Goal: Navigation & Orientation: Find specific page/section

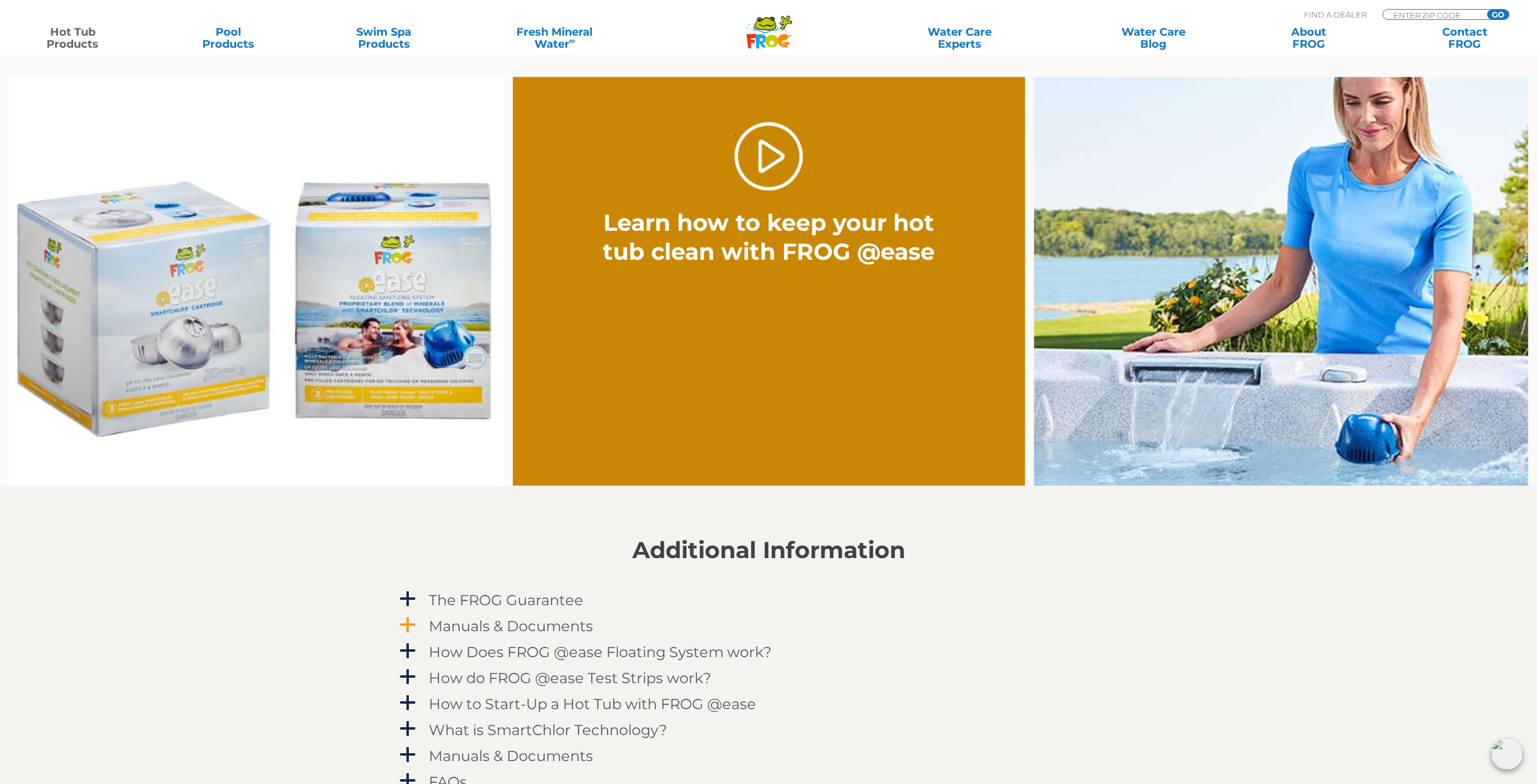
scroll to position [906, 0]
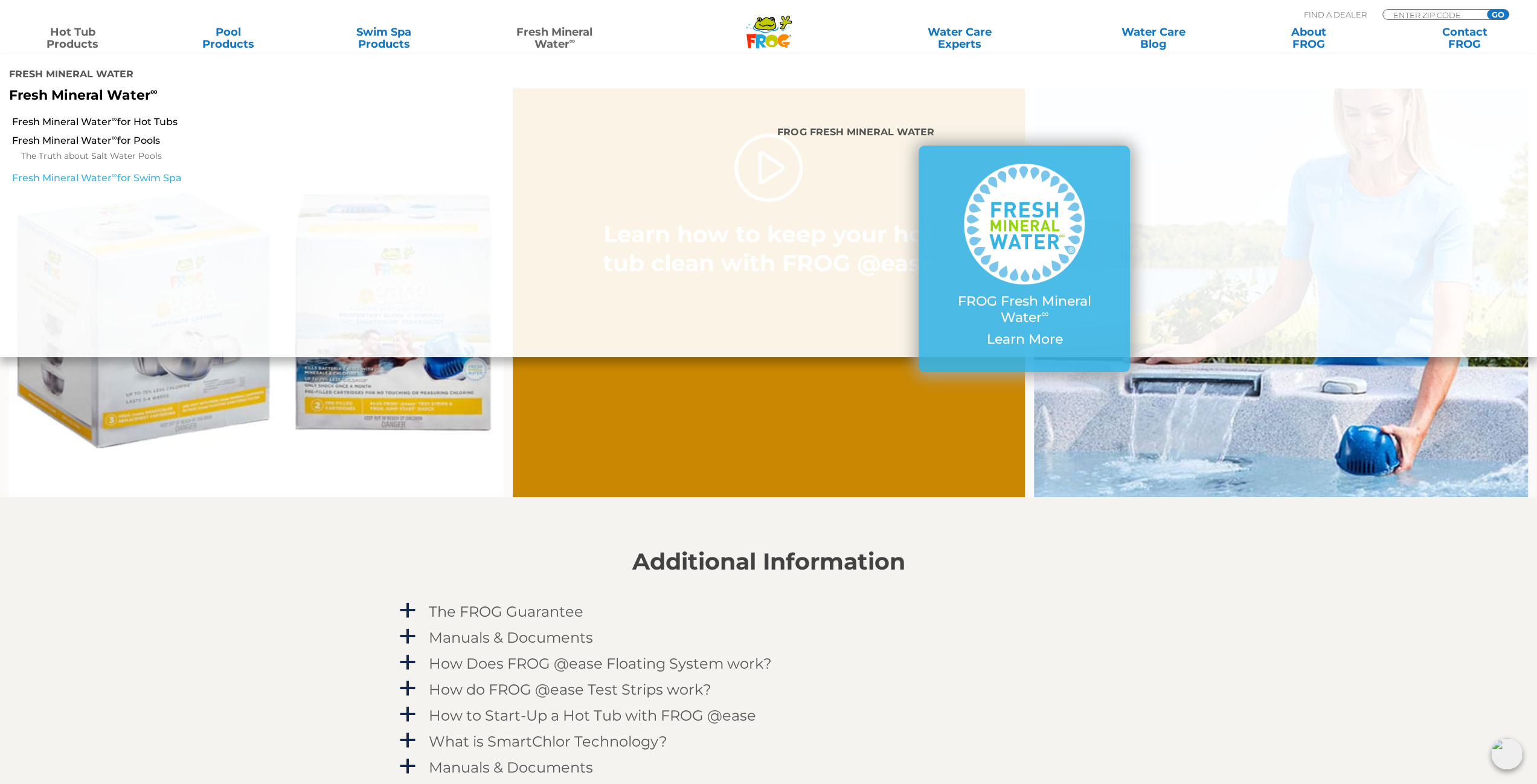
click at [146, 180] on link "Fresh Mineral Water ∞ for Swim Spa" at bounding box center [262, 178] width 500 height 13
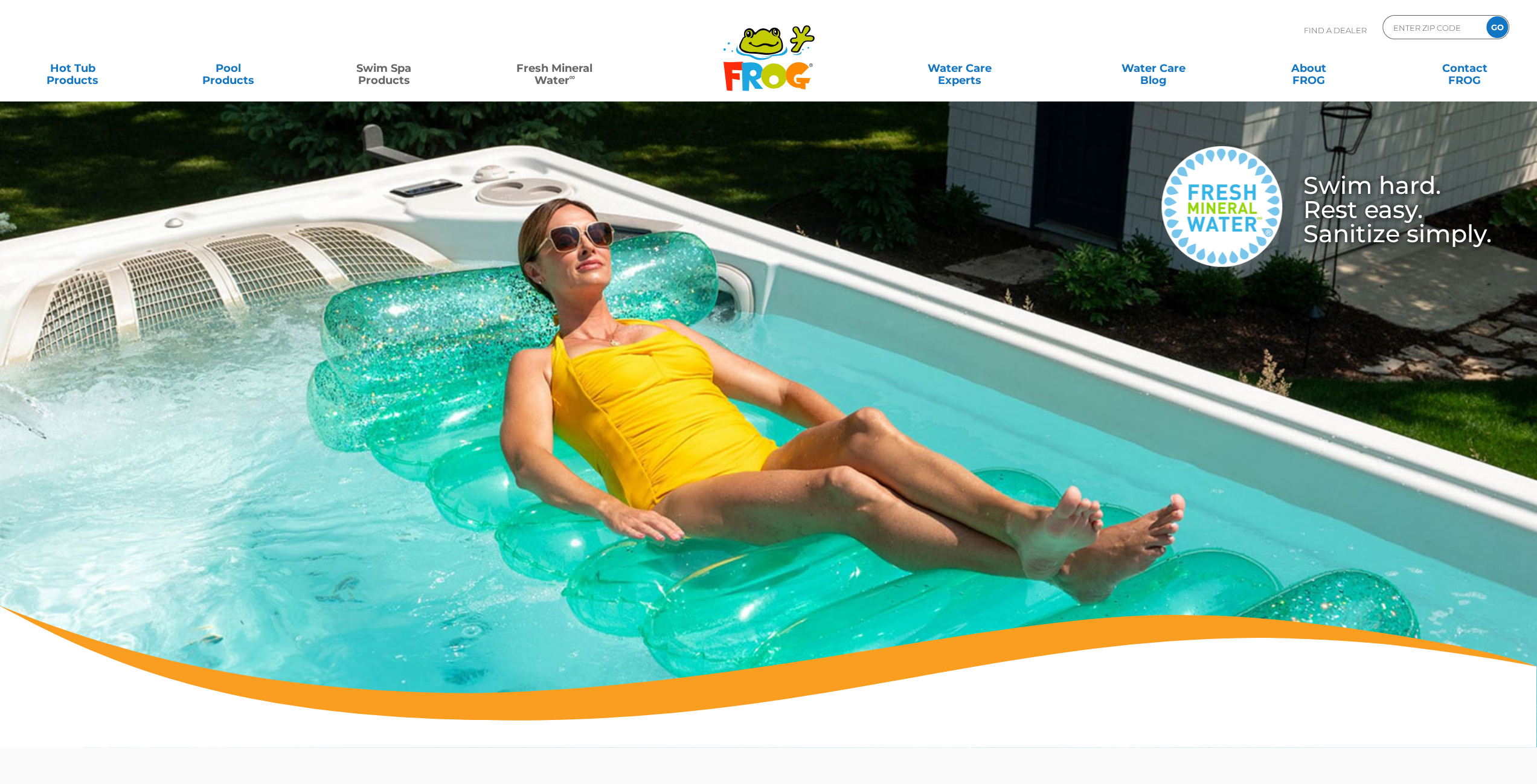
click at [390, 68] on link "Swim Spa Products" at bounding box center [383, 68] width 120 height 24
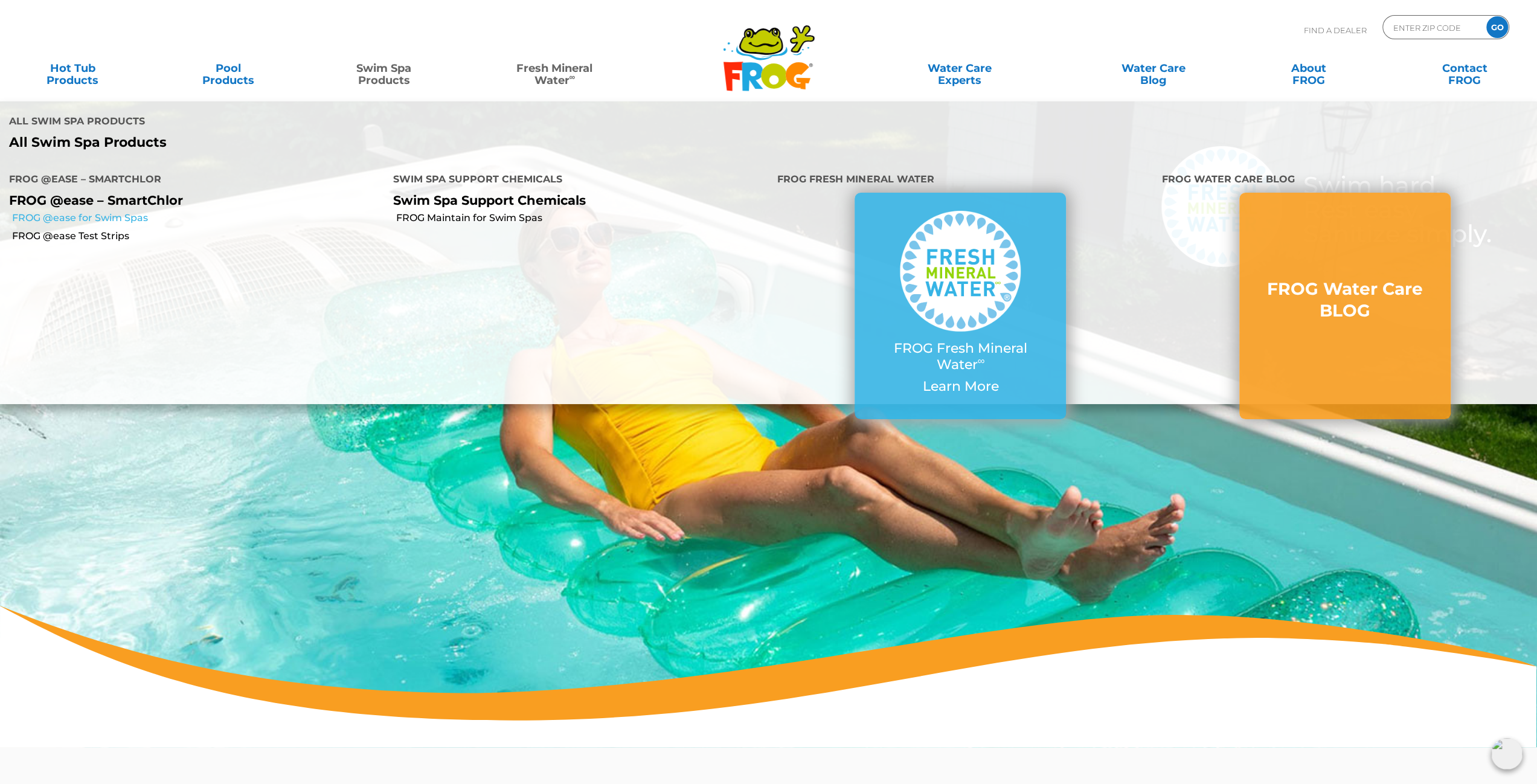
click at [109, 219] on link "FROG @ease for Swim Spas" at bounding box center [197, 218] width 372 height 13
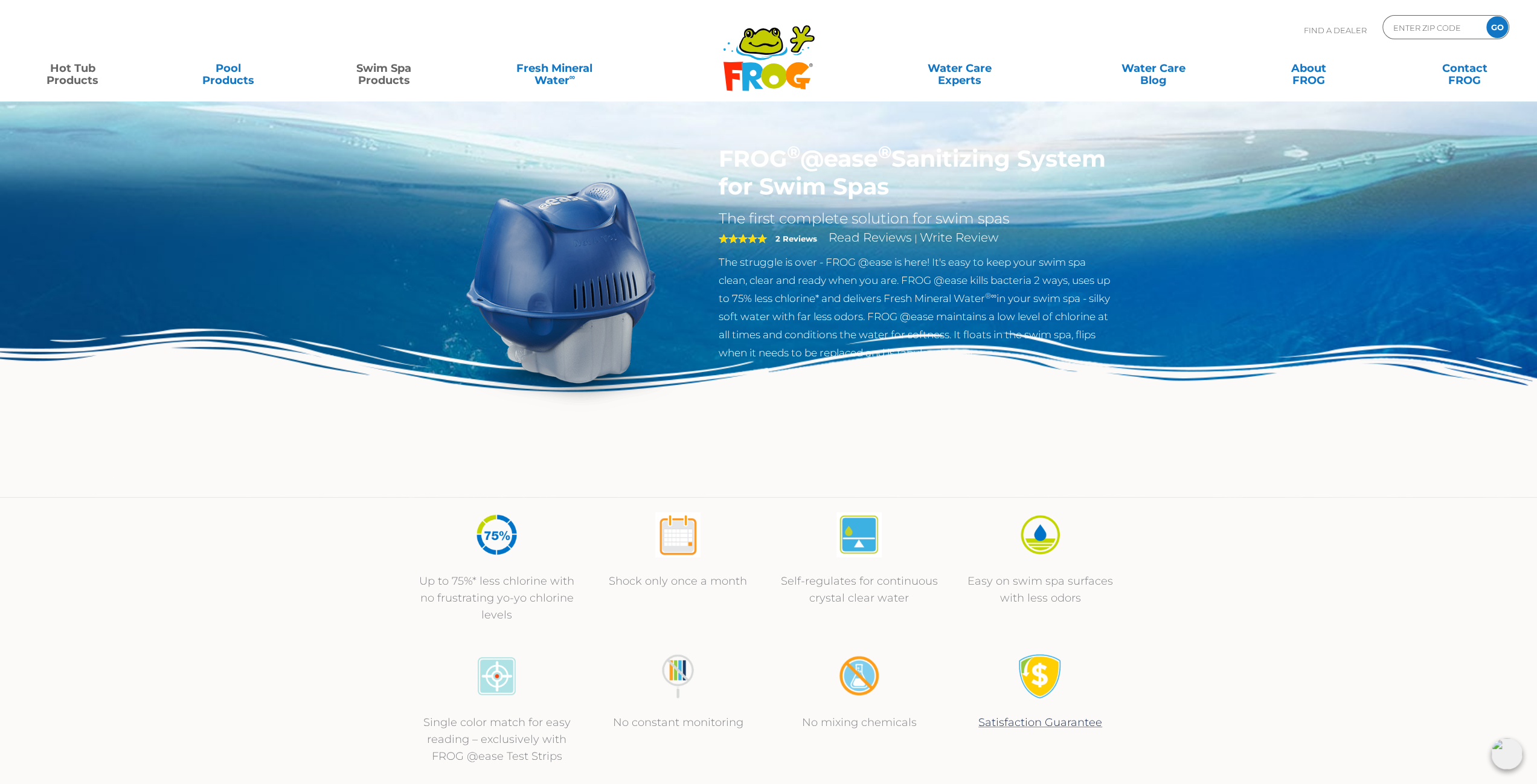
click at [71, 81] on link "Hot Tub Products" at bounding box center [72, 68] width 120 height 24
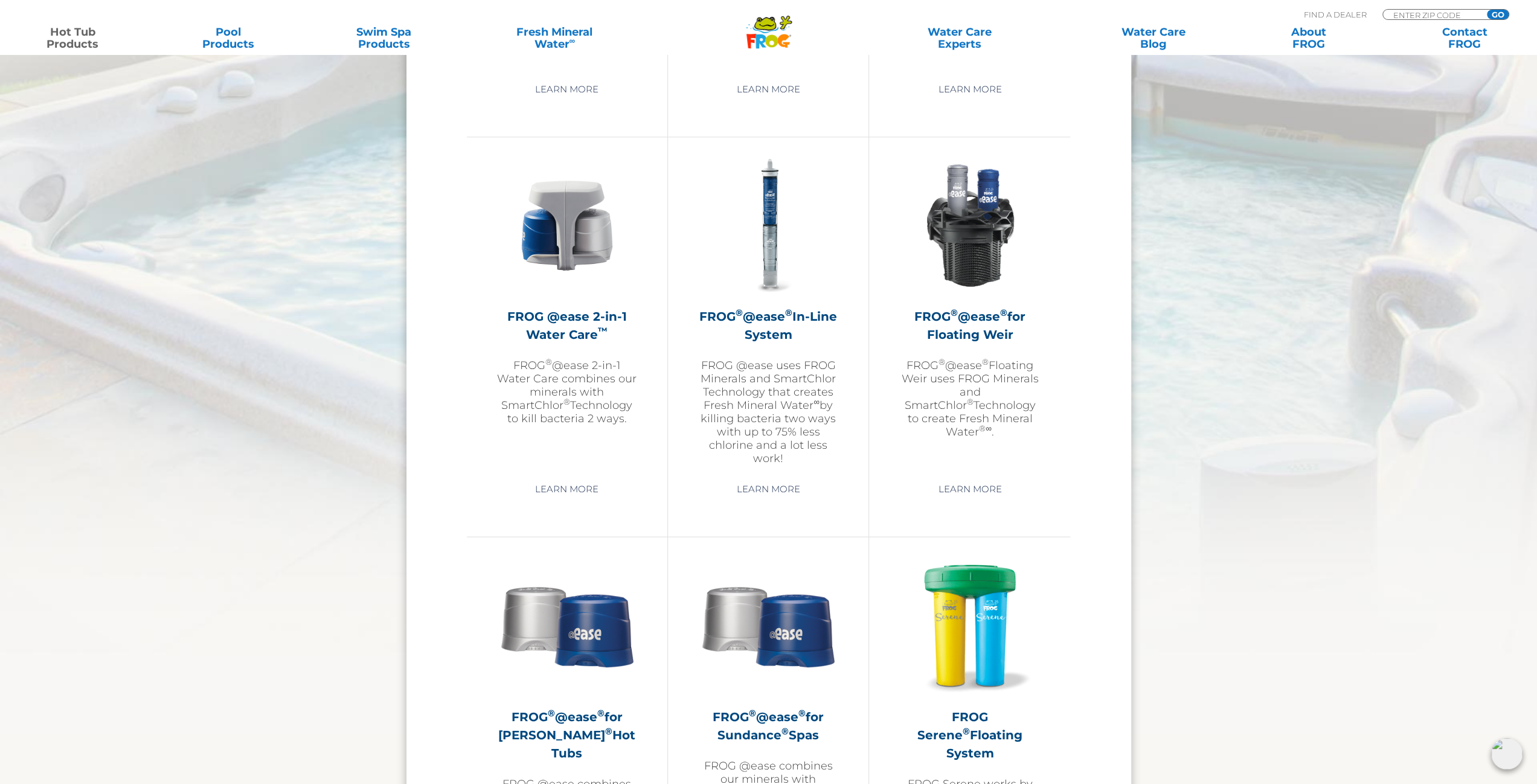
scroll to position [1691, 0]
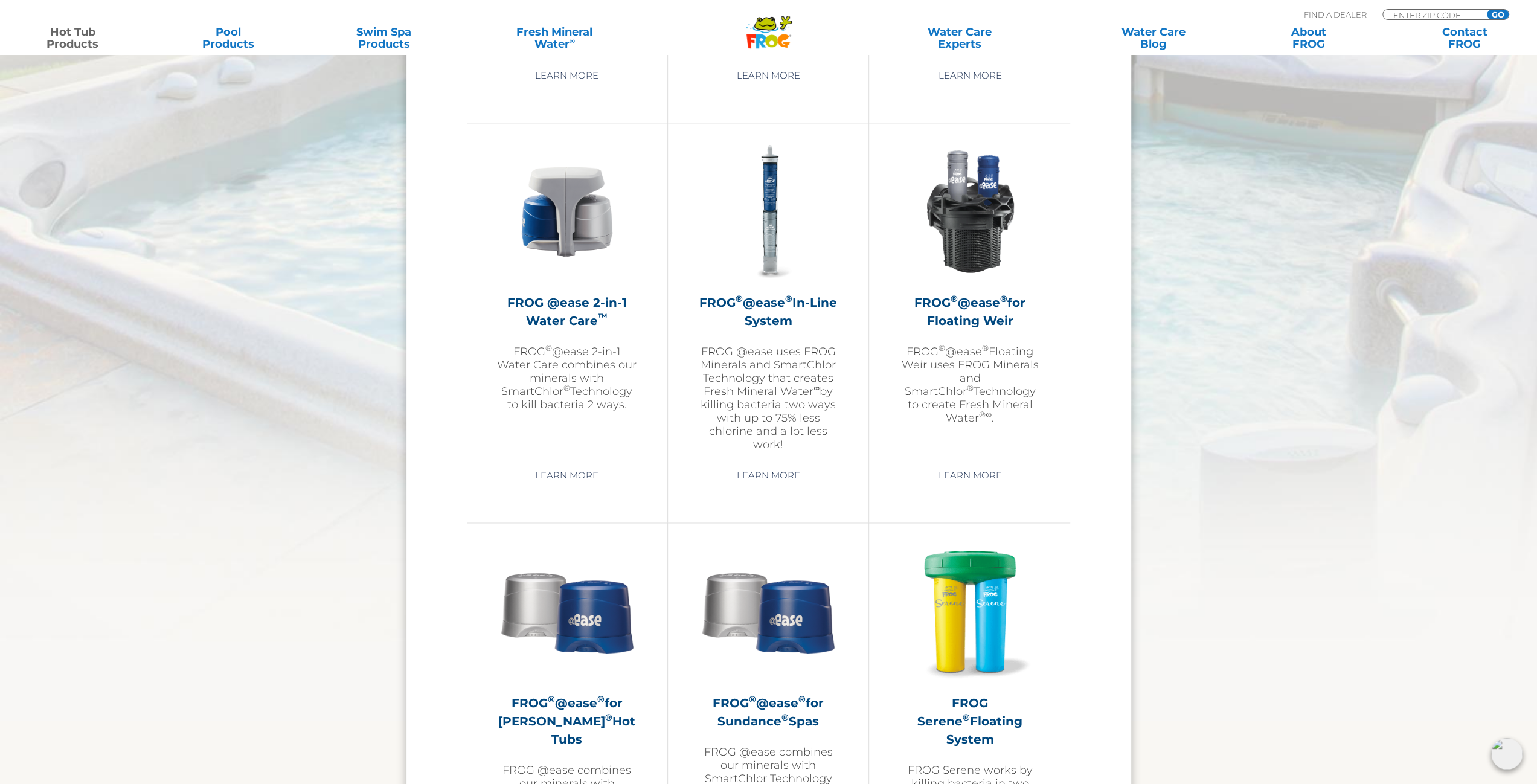
click at [1508, 751] on img at bounding box center [1507, 754] width 31 height 31
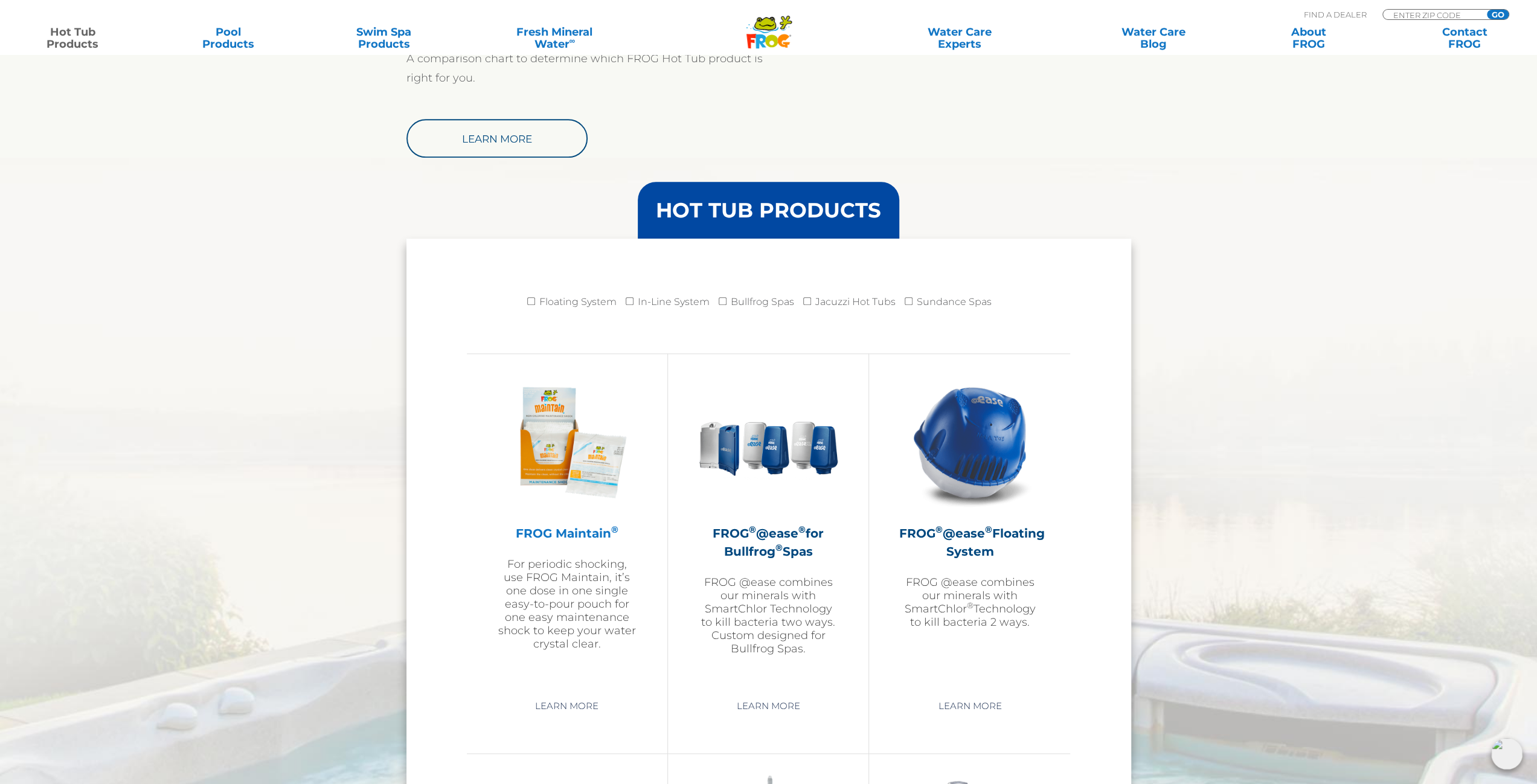
scroll to position [1087, 0]
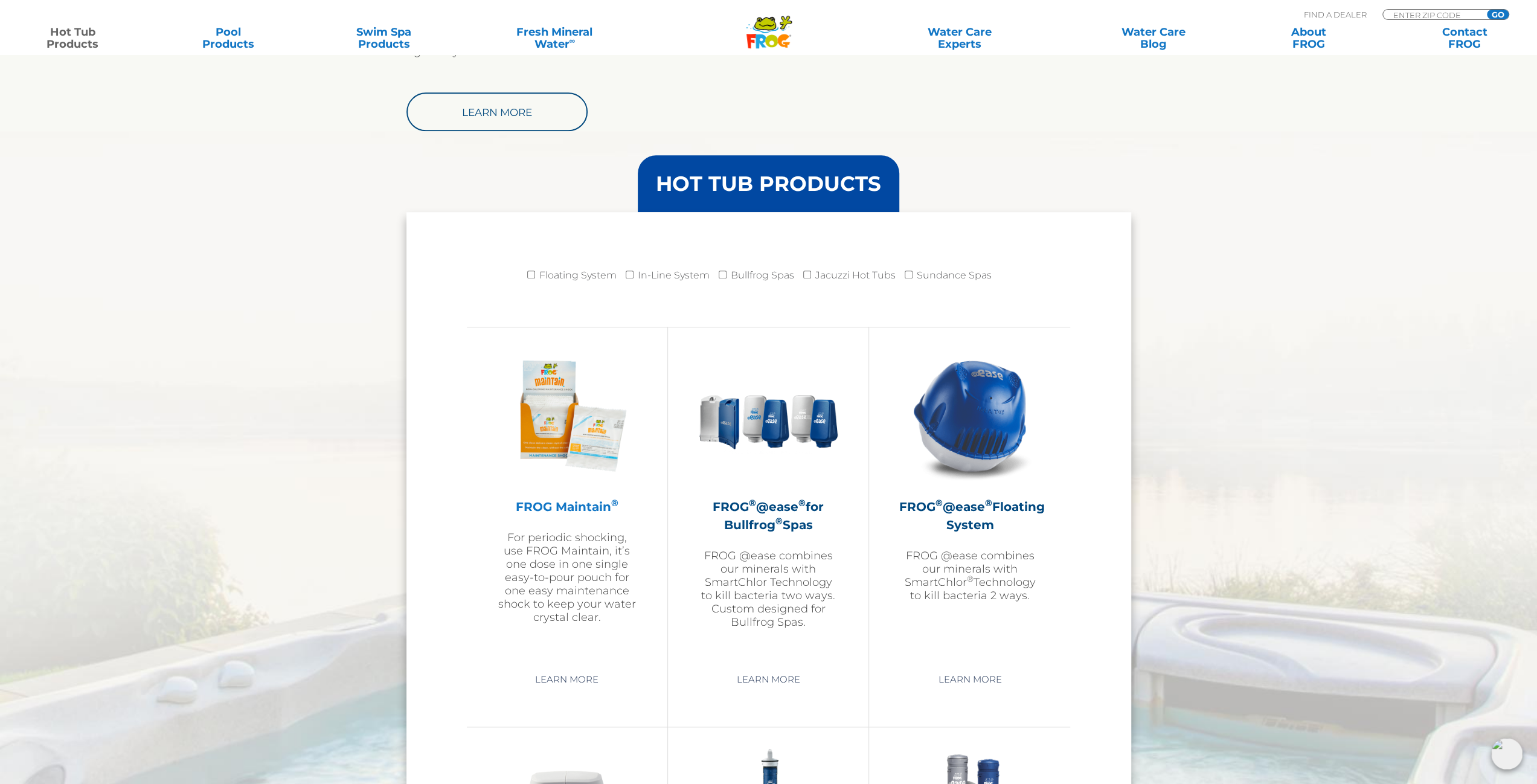
click at [587, 507] on h2 "FROG Maintain ®" at bounding box center [568, 506] width 140 height 18
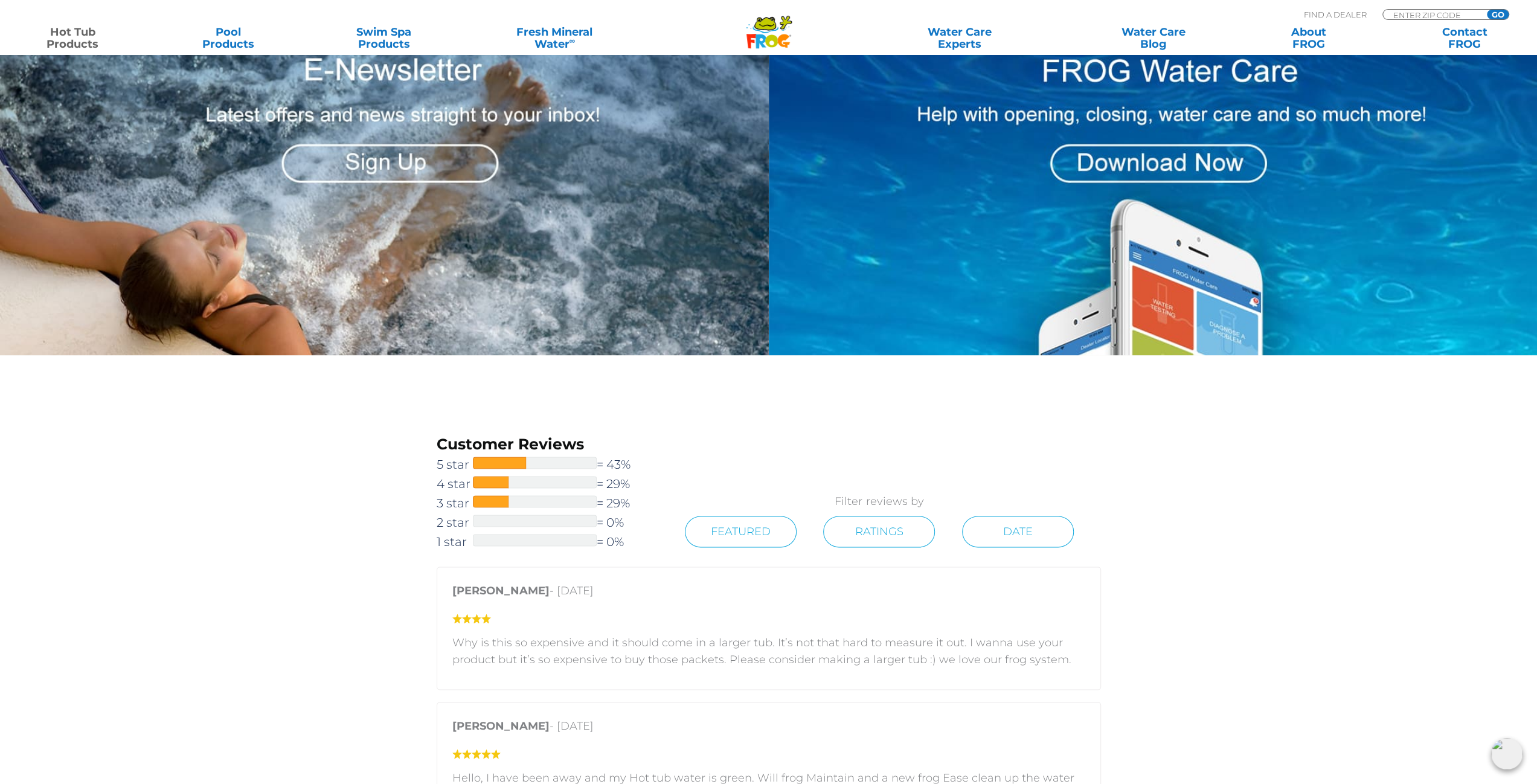
scroll to position [1510, 0]
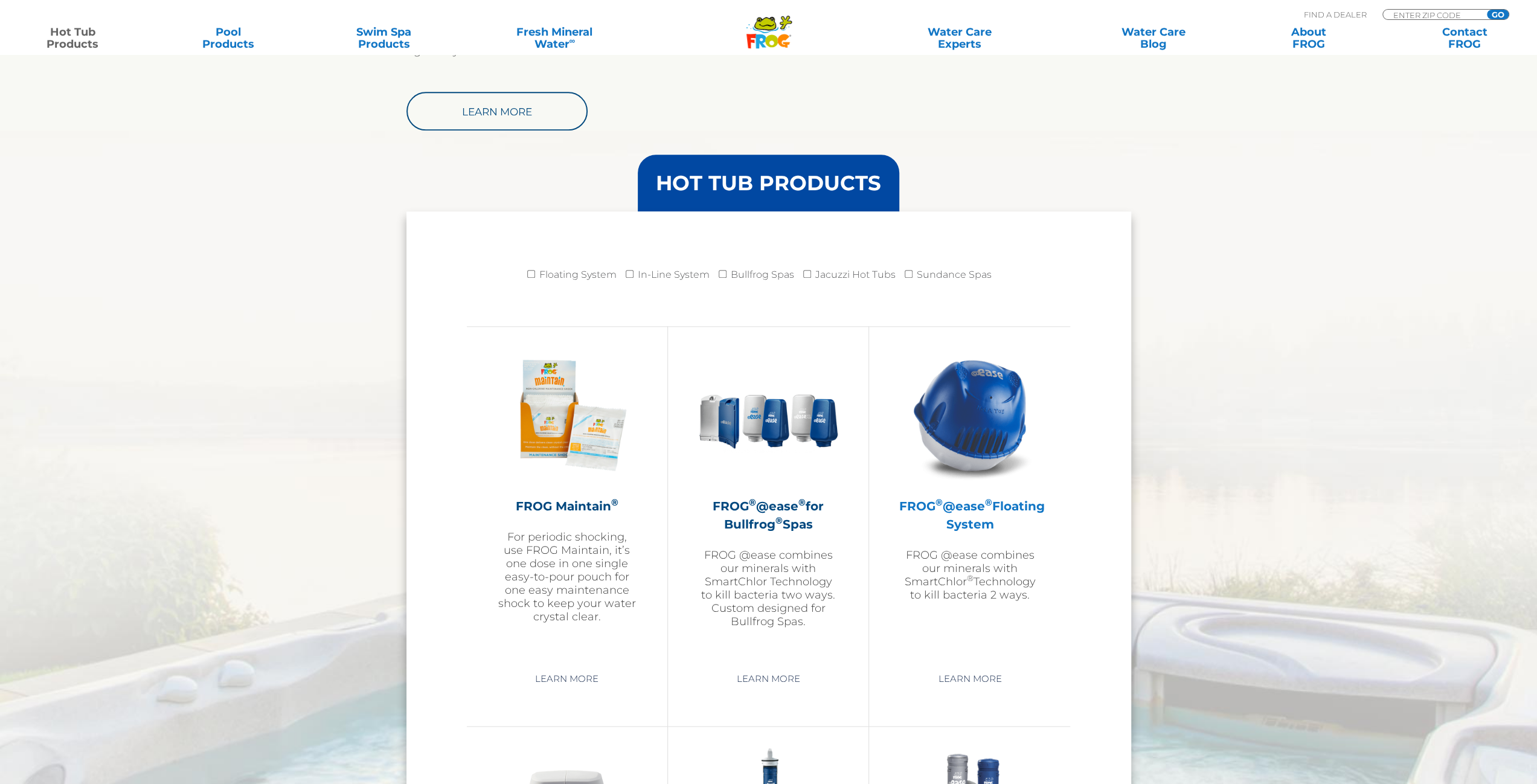
click at [983, 508] on h2 "FROG ® @ease ® Floating System" at bounding box center [969, 515] width 140 height 36
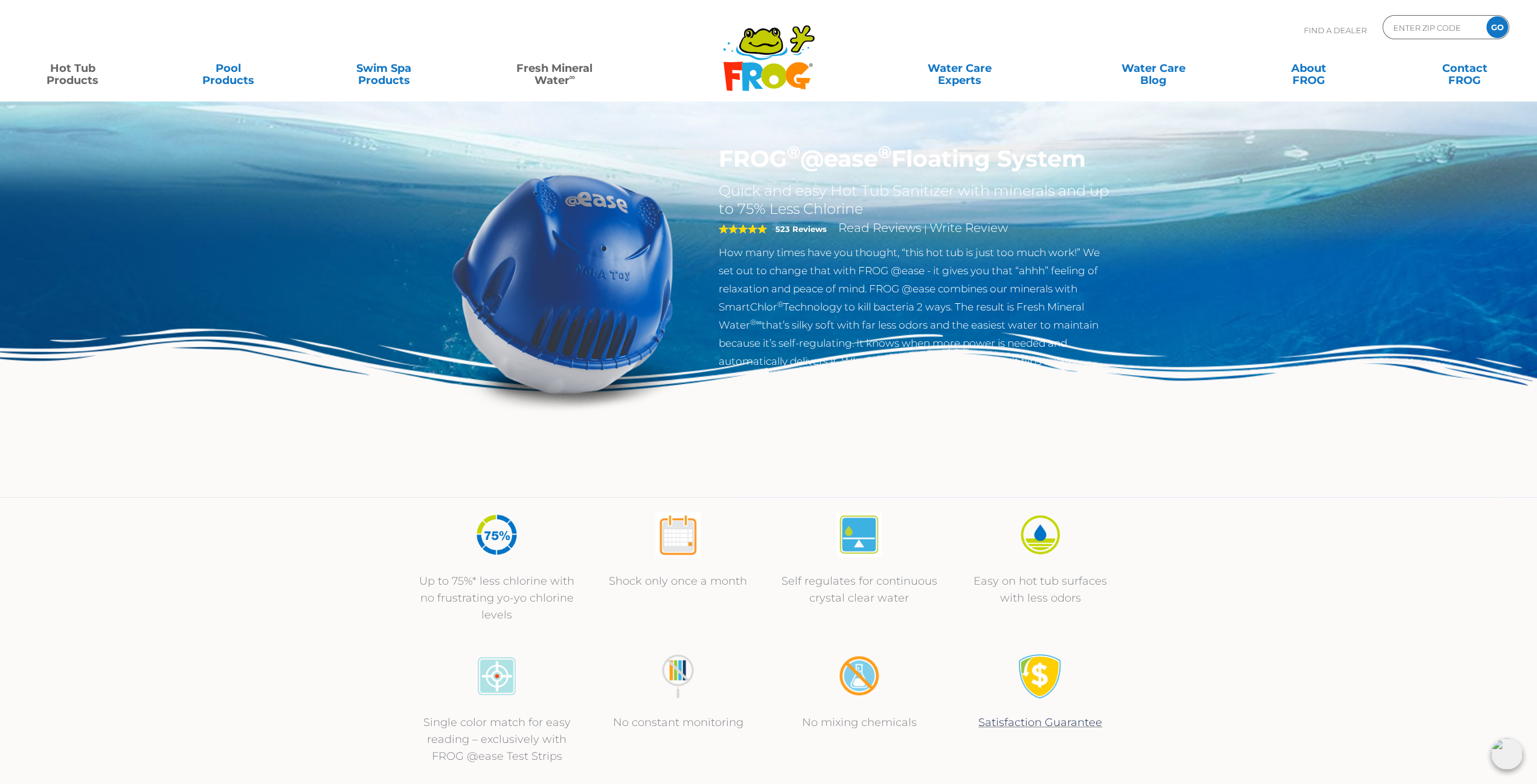
click at [545, 72] on link "Fresh Mineral Water ∞" at bounding box center [554, 68] width 151 height 24
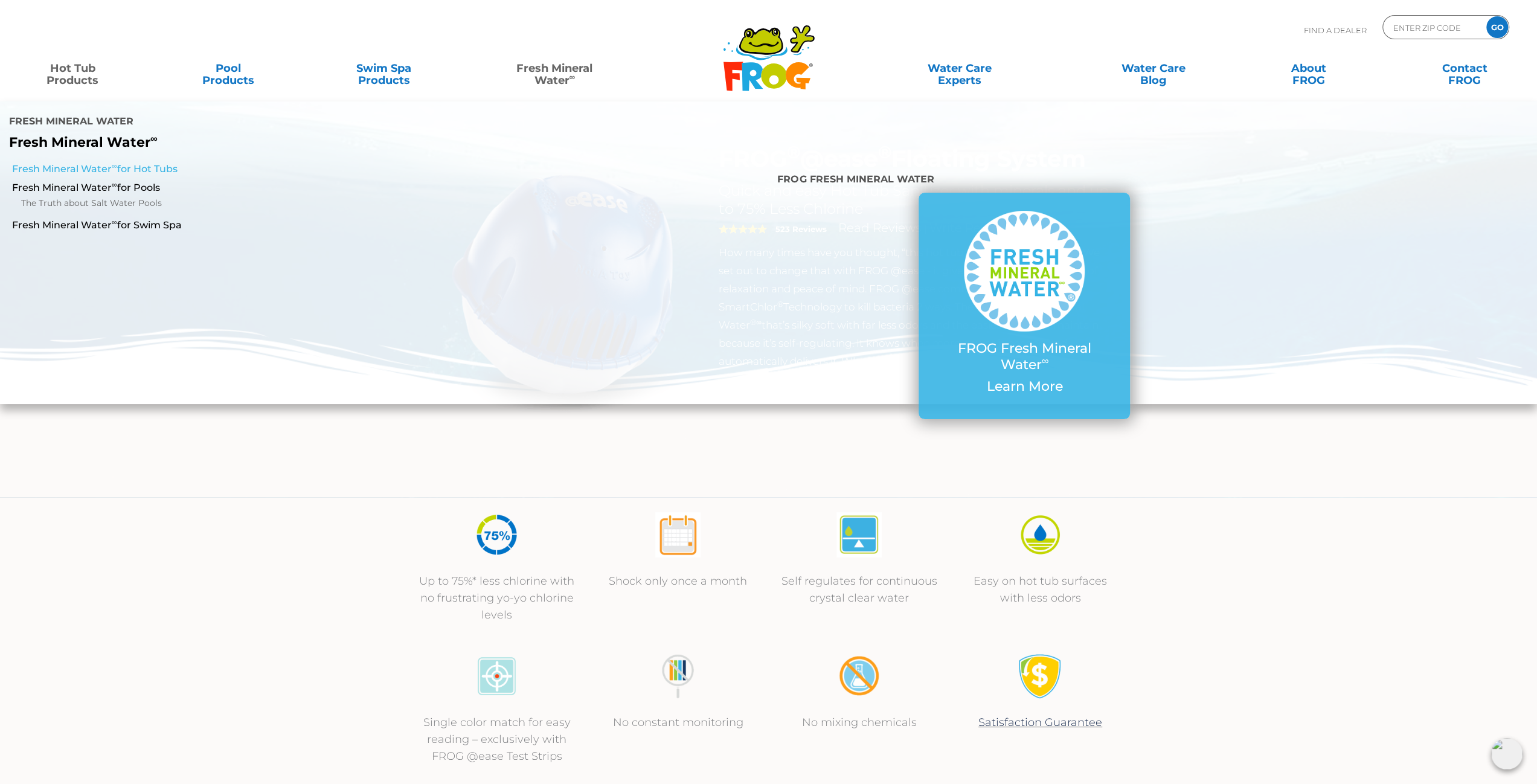
click at [162, 168] on link "Fresh Mineral Water ∞ for Hot Tubs" at bounding box center [262, 169] width 500 height 13
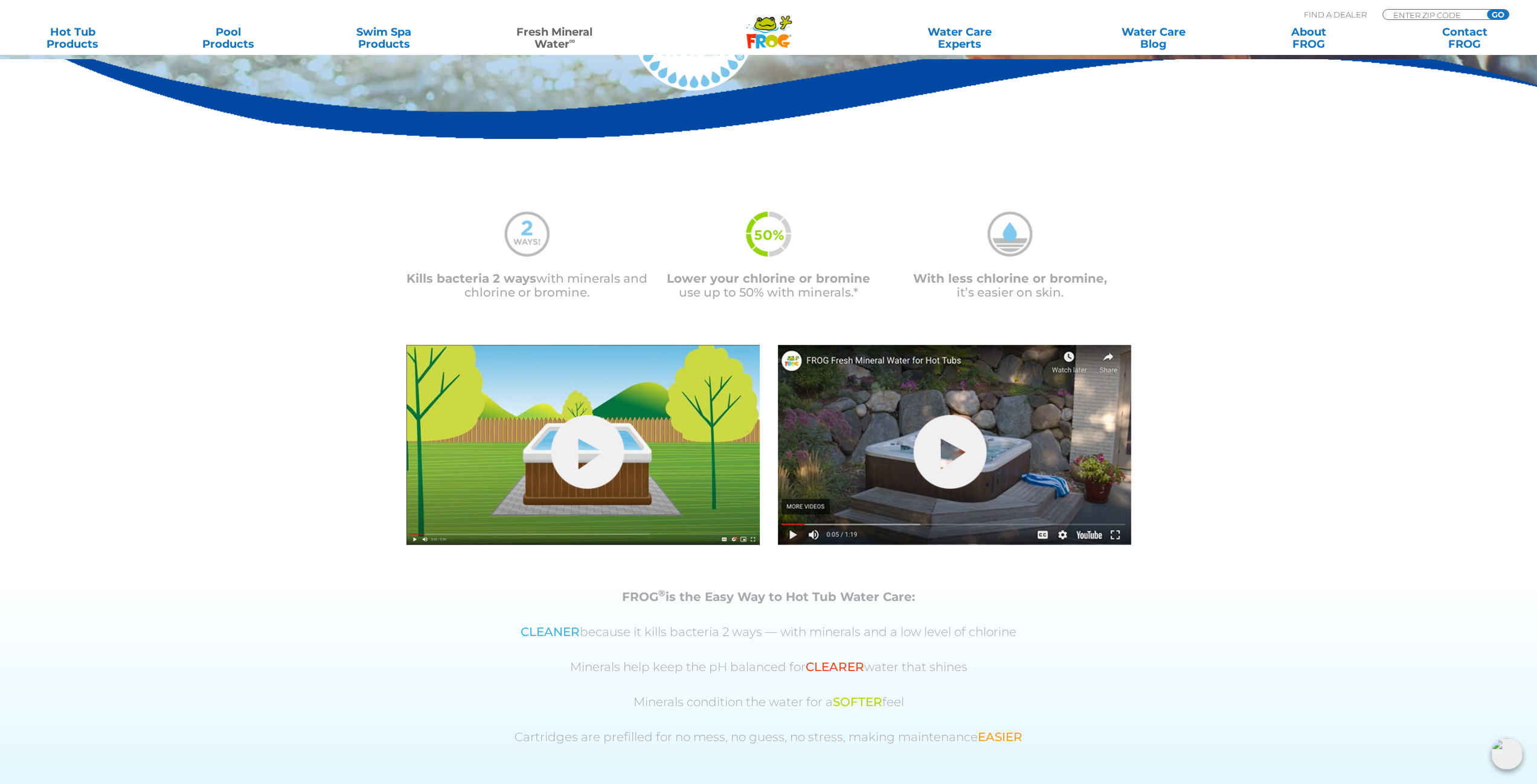
scroll to position [242, 0]
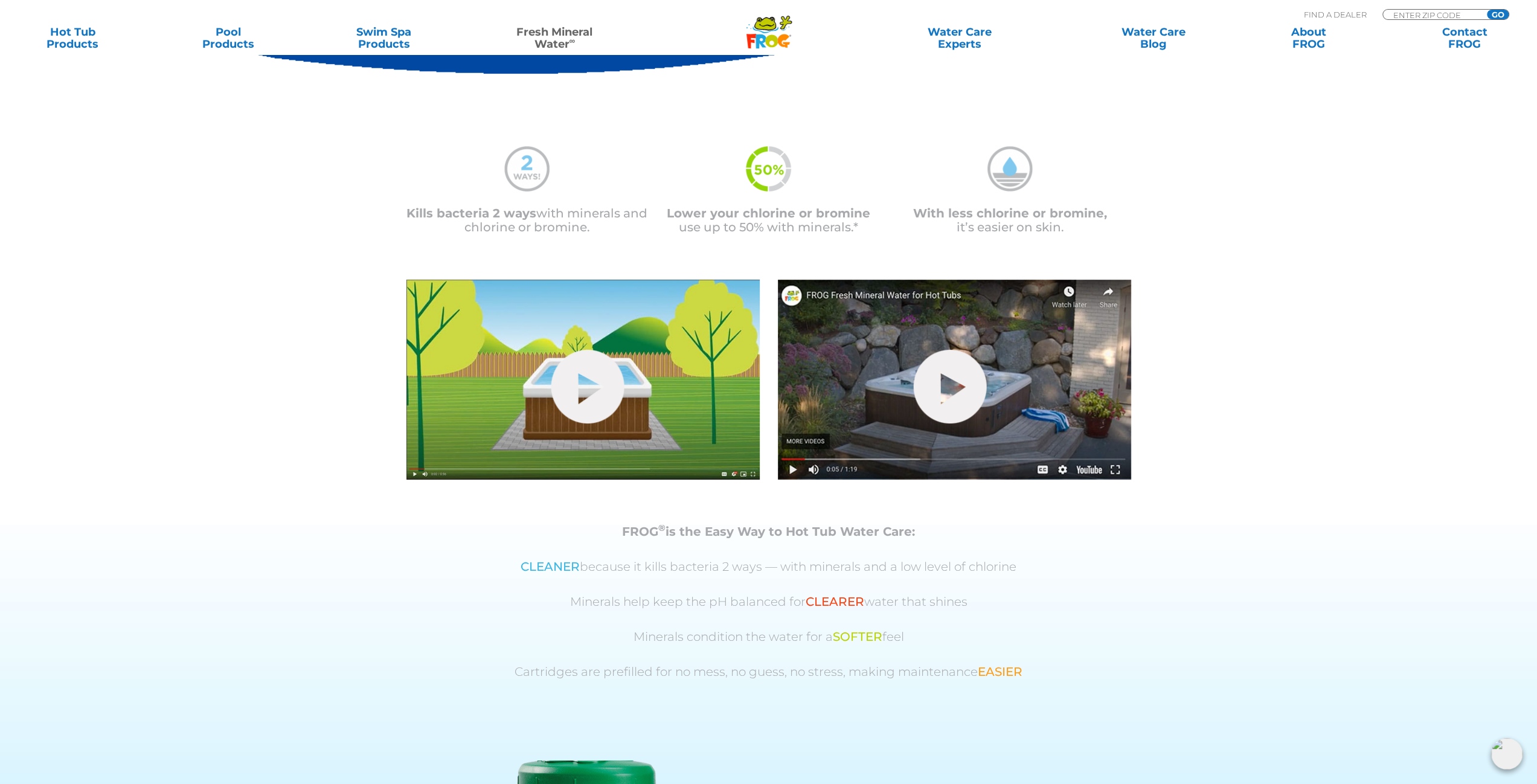
click at [1509, 759] on img at bounding box center [1507, 754] width 31 height 31
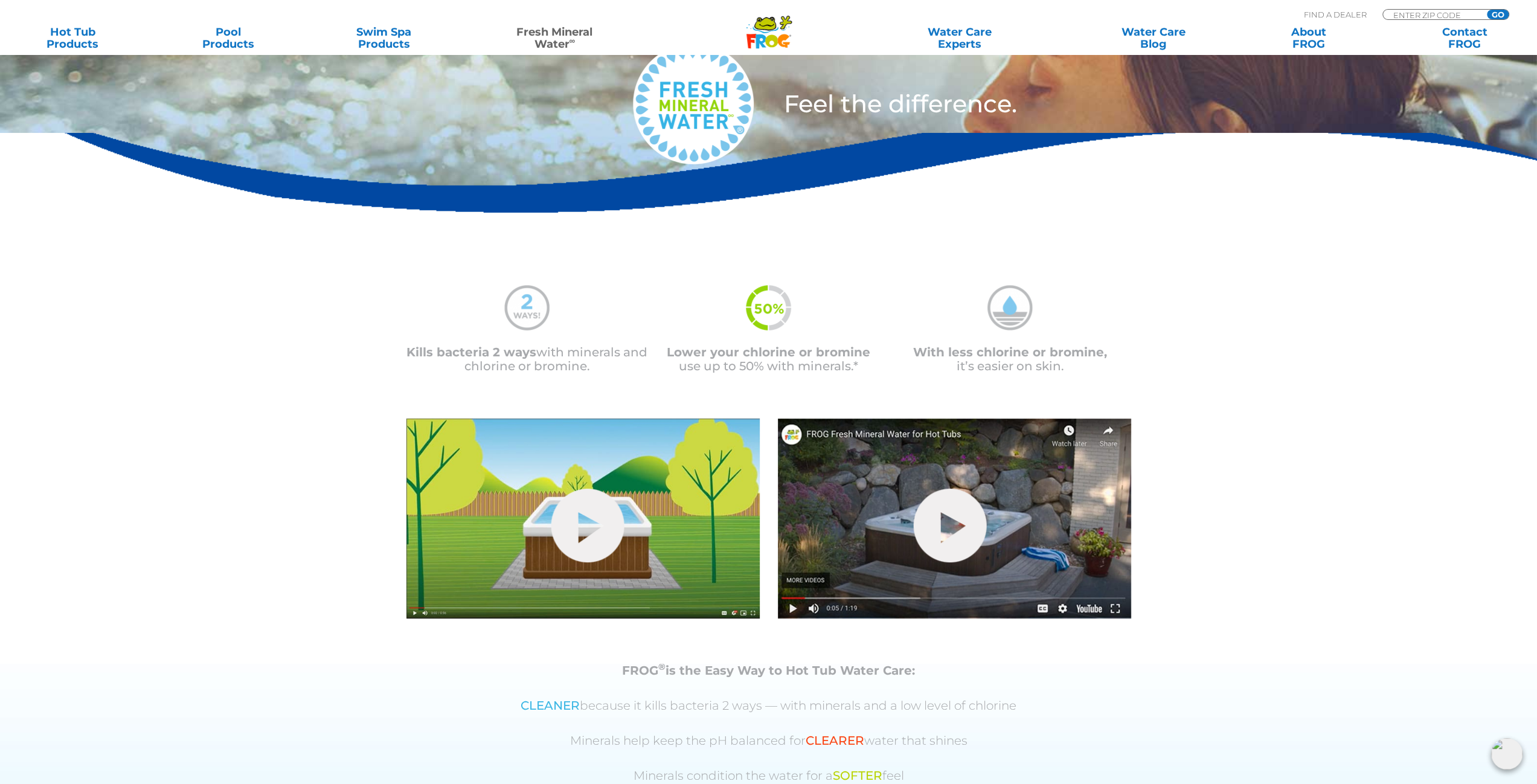
scroll to position [120, 0]
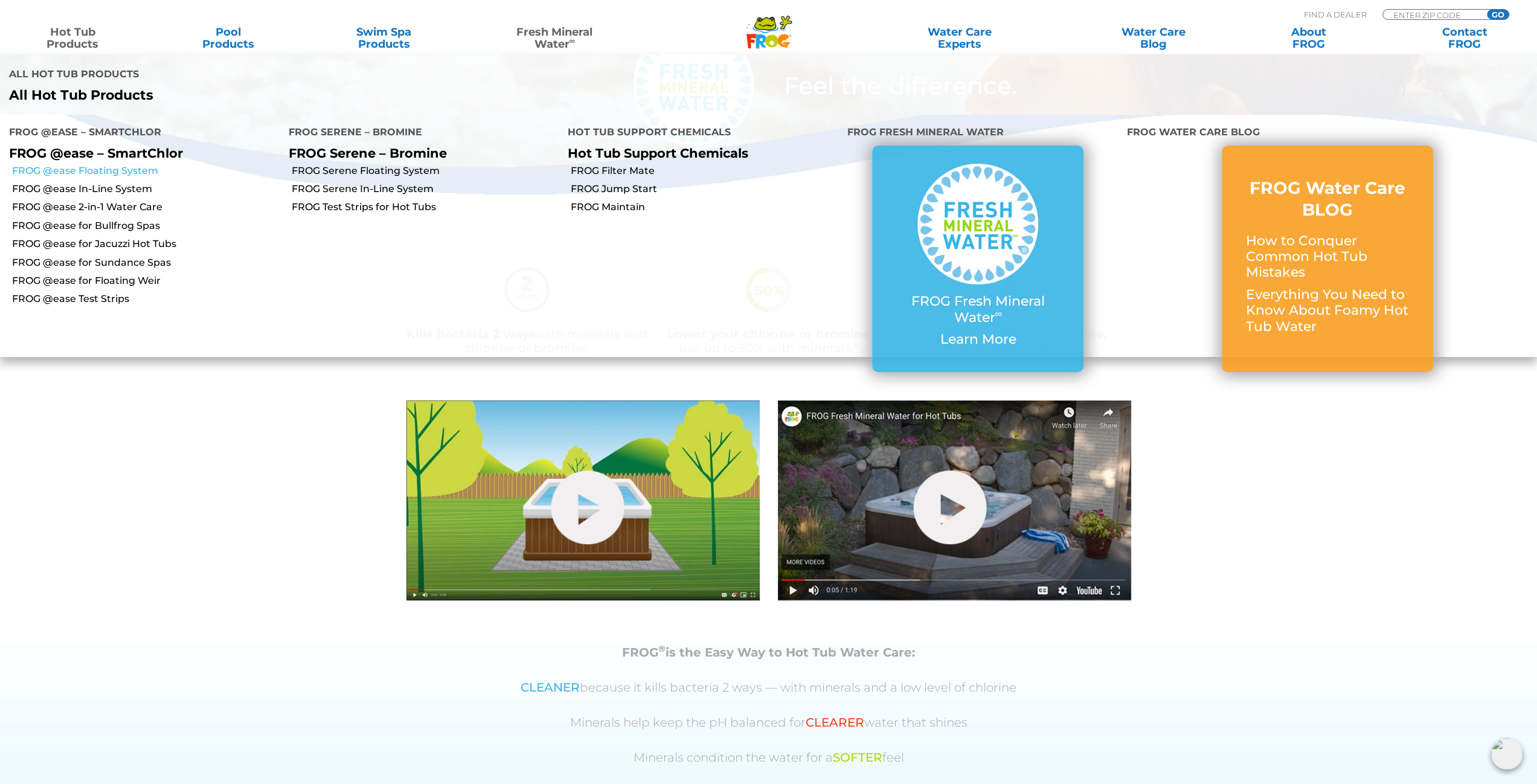
click at [98, 171] on link "FROG @ease Floating System" at bounding box center [146, 171] width 267 height 13
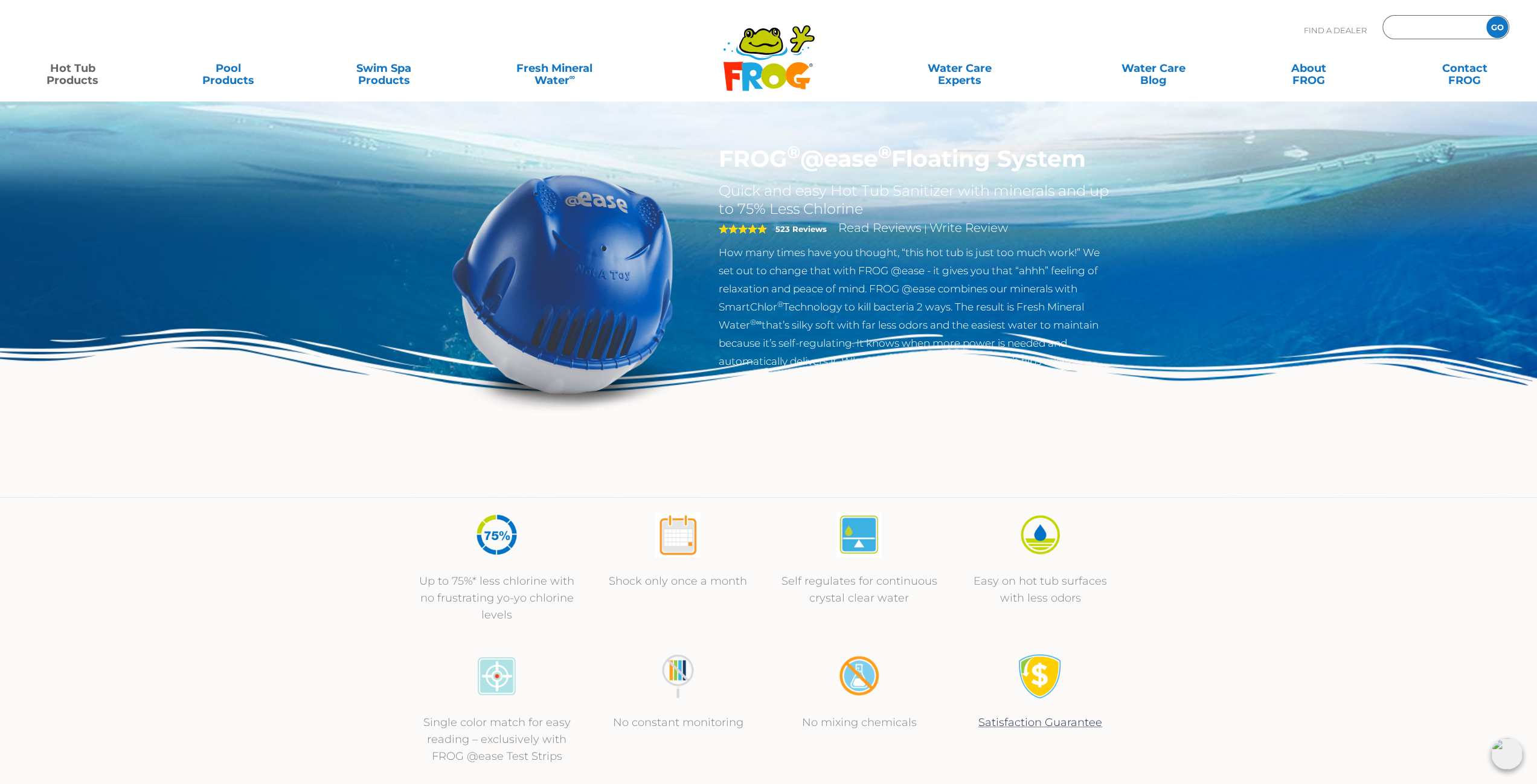
click at [1408, 21] on input "Zip Code Form" at bounding box center [1433, 27] width 81 height 18
type input "33301"
click at [1486, 16] on input "GO" at bounding box center [1496, 27] width 21 height 21
click at [1494, 25] on input "GO" at bounding box center [1496, 27] width 21 height 21
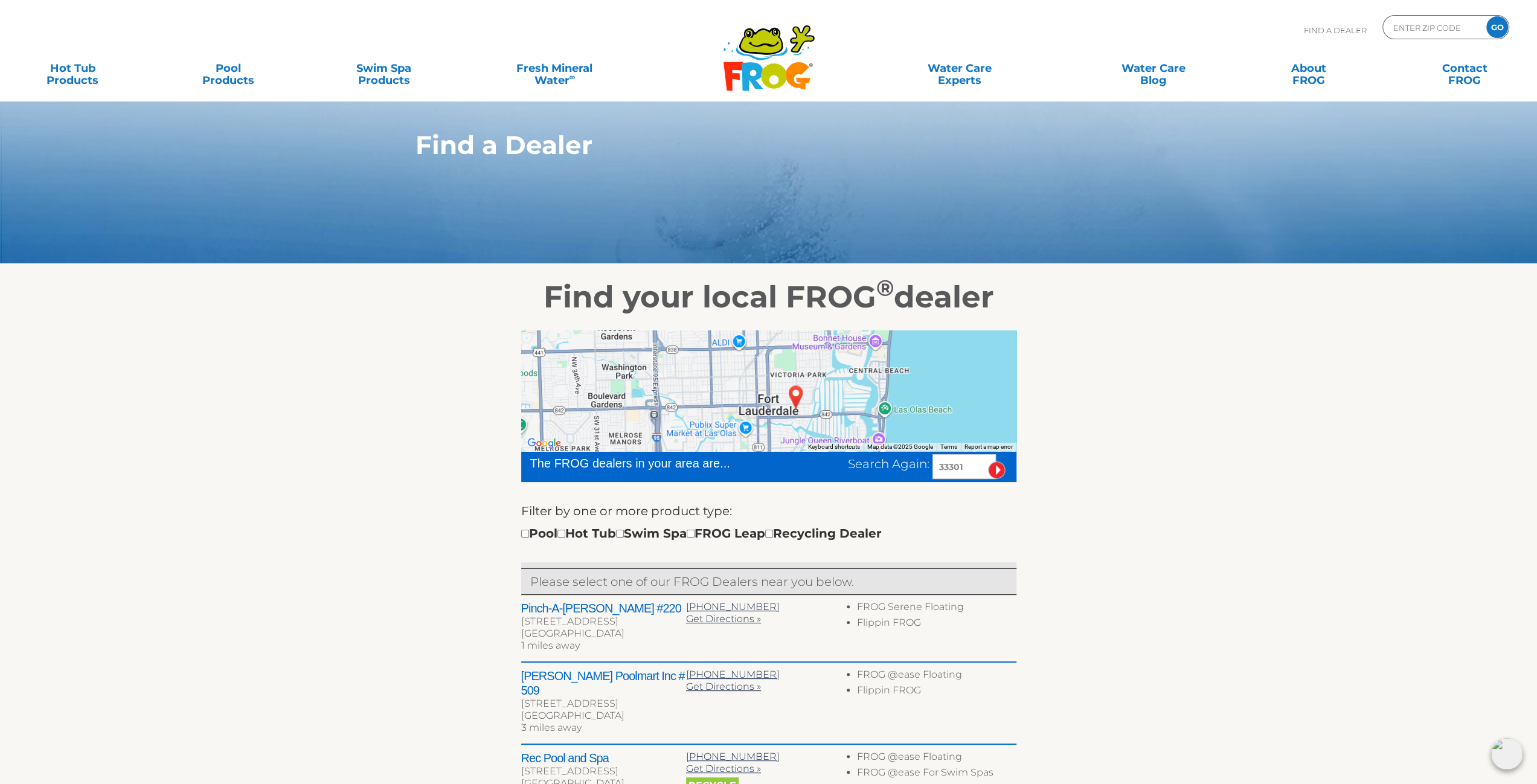
drag, startPoint x: 825, startPoint y: 364, endPoint x: 815, endPoint y: 447, distance: 83.6
click at [815, 446] on div "Use ctrl + scroll to zoom the map Keyboard shortcuts Map Data Map data ©2025 Go…" at bounding box center [768, 390] width 495 height 120
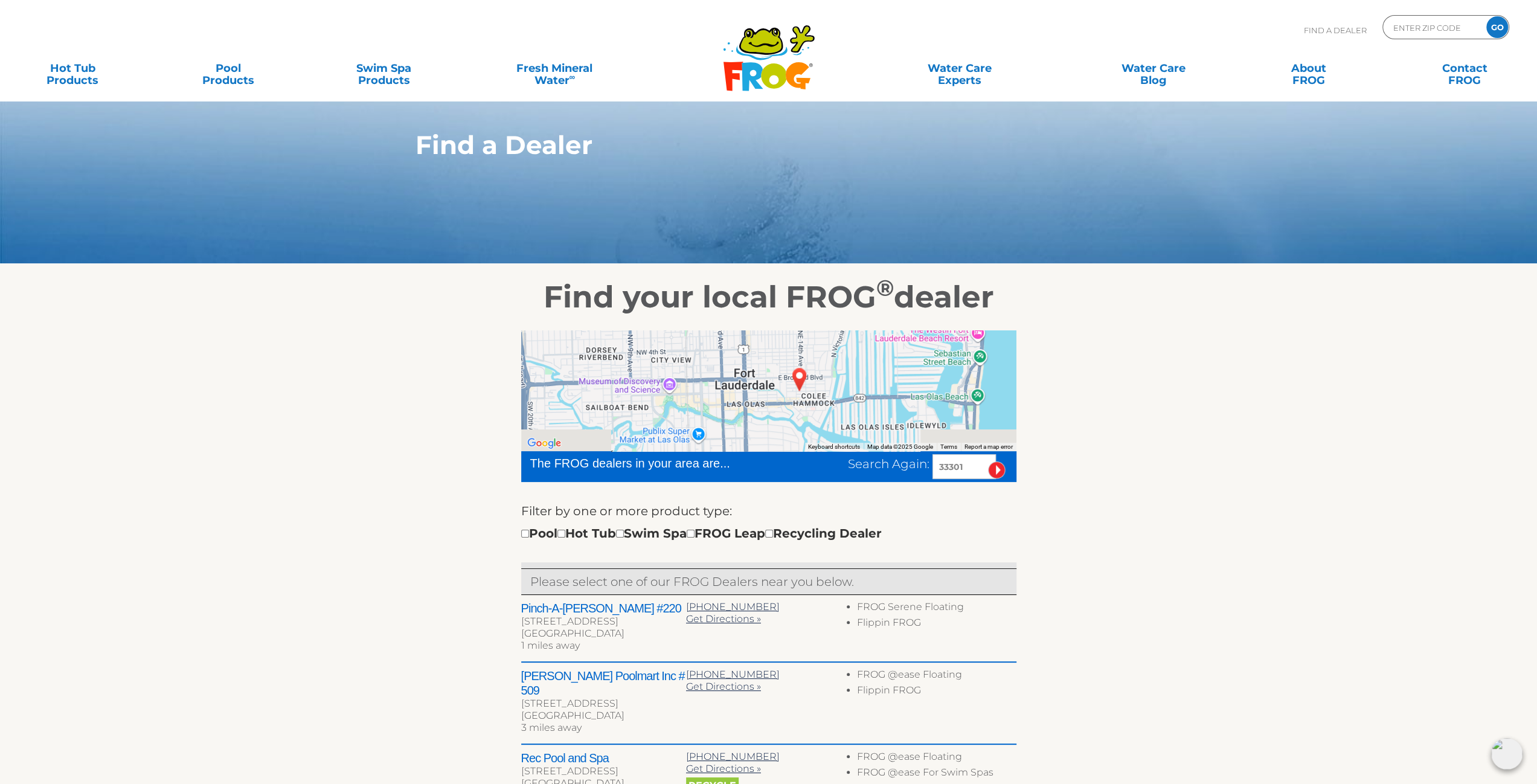
drag, startPoint x: 812, startPoint y: 419, endPoint x: 819, endPoint y: 364, distance: 55.4
click at [820, 364] on div at bounding box center [768, 390] width 495 height 120
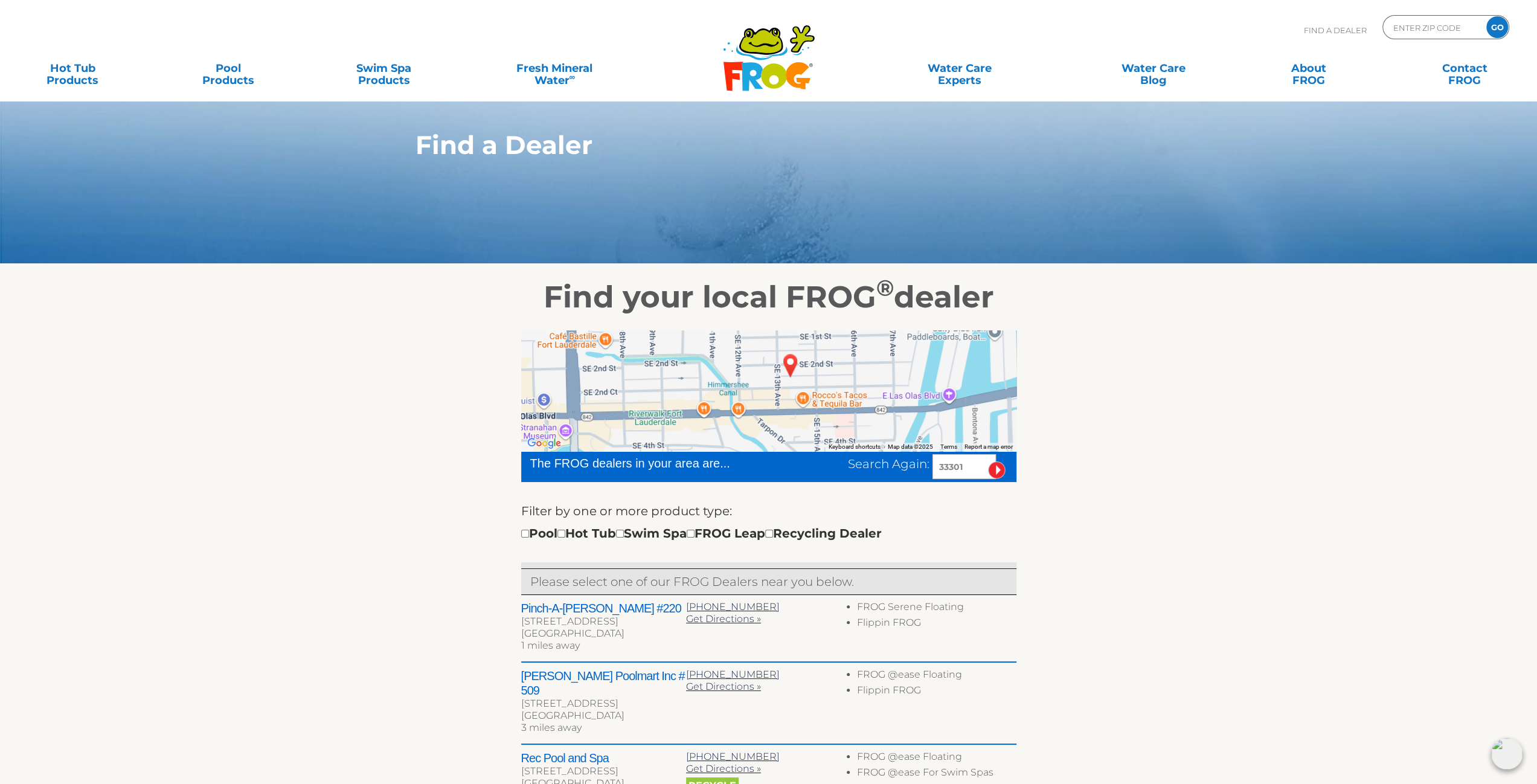
click at [789, 365] on img "FORT LAUDERDALE, FL 33301" at bounding box center [791, 365] width 28 height 33
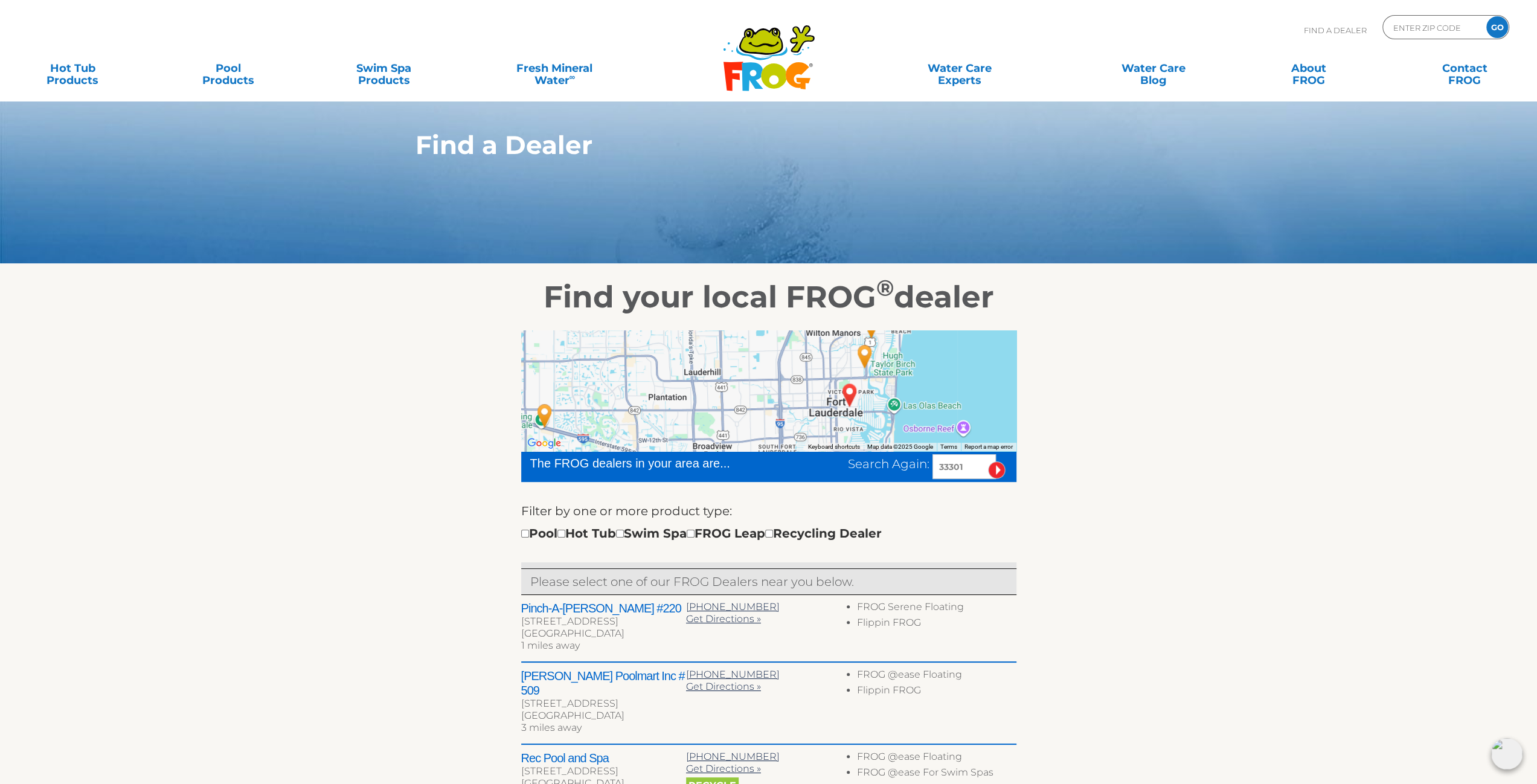
drag, startPoint x: 893, startPoint y: 389, endPoint x: 852, endPoint y: 397, distance: 41.8
click at [853, 397] on div at bounding box center [768, 390] width 495 height 120
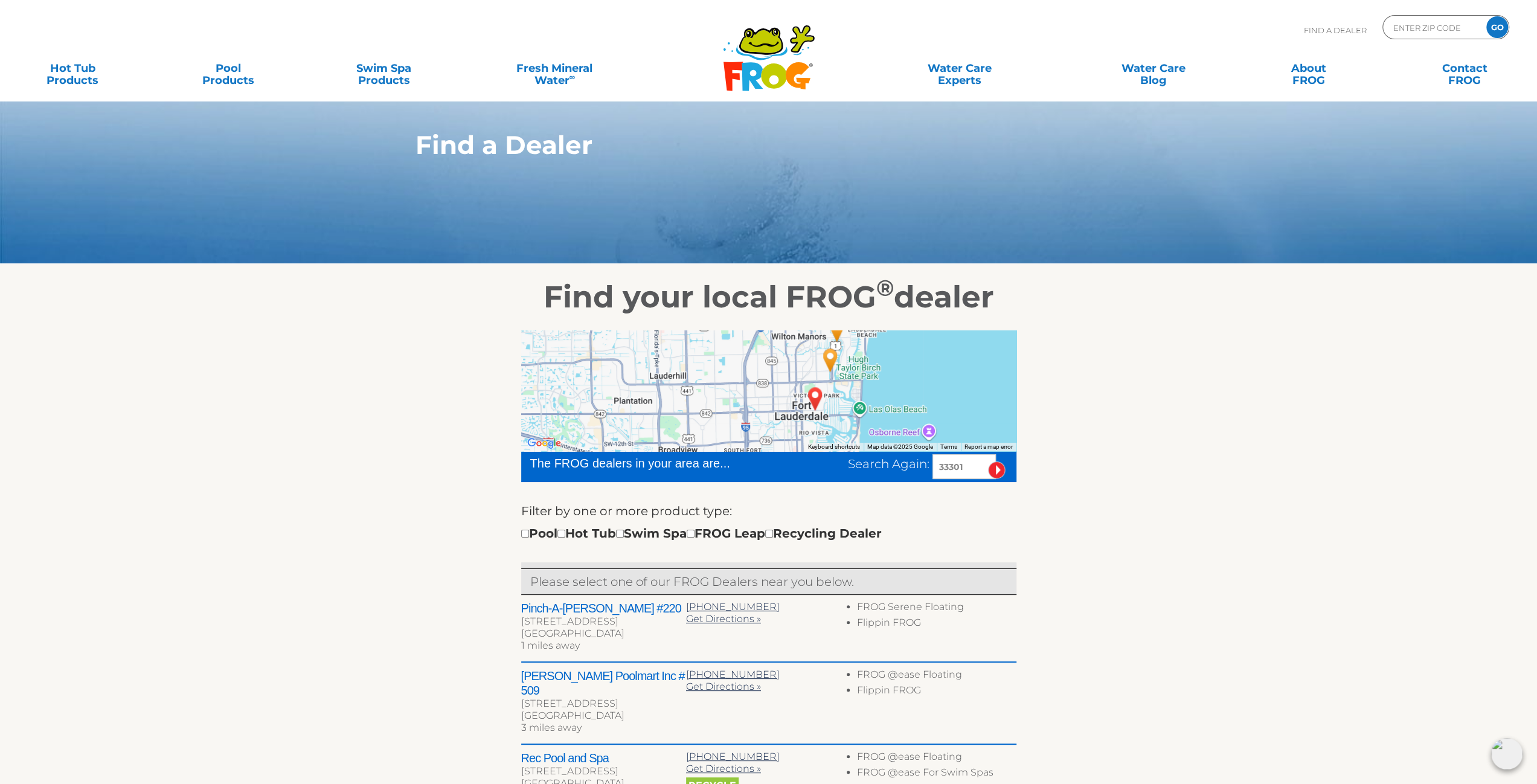
click at [831, 358] on img "Pinch-A-Penny #220 - 1 miles away." at bounding box center [831, 360] width 28 height 33
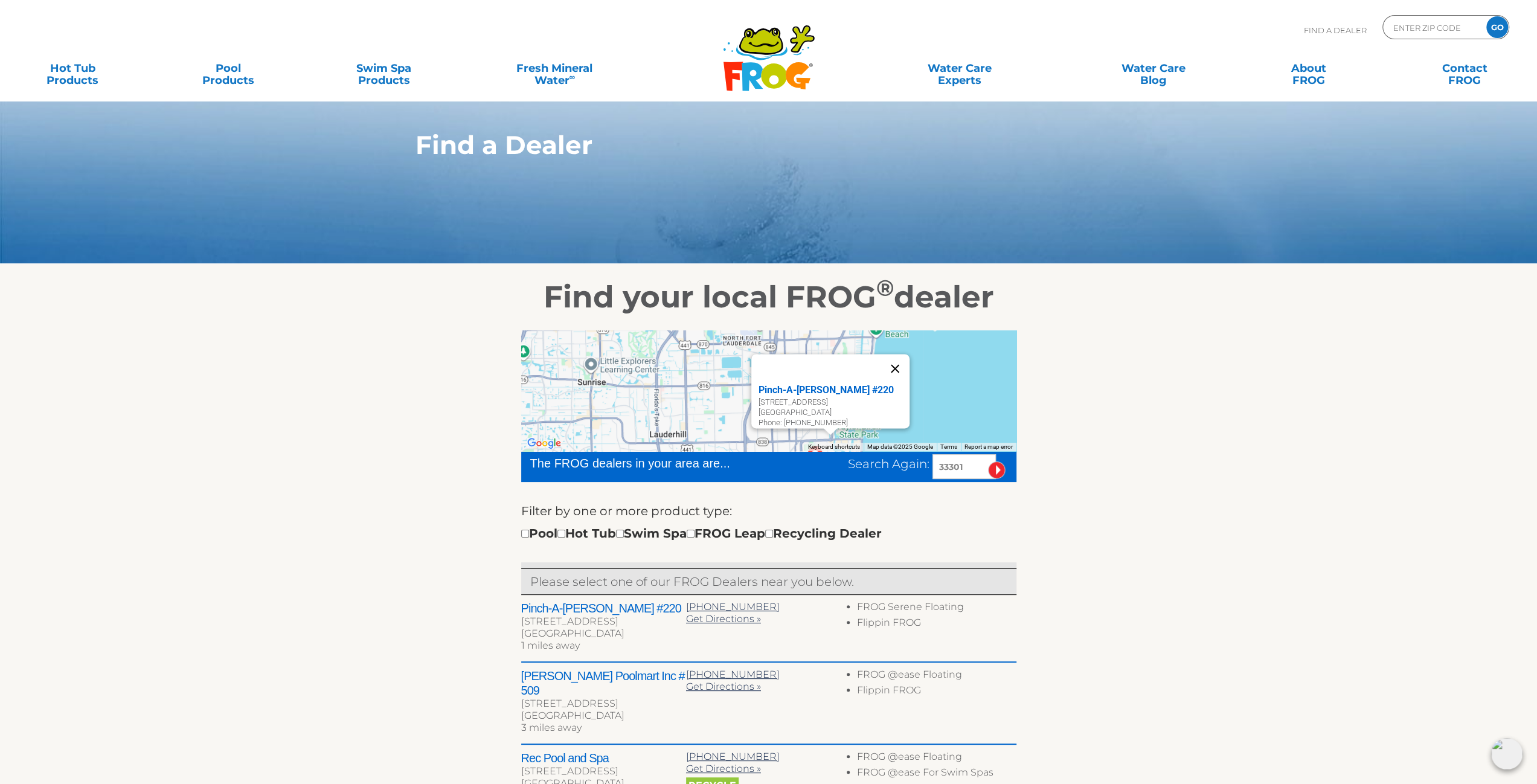
click at [902, 368] on button "Close" at bounding box center [894, 368] width 29 height 29
click at [842, 388] on img "Leslie's Poolmart Inc # 509 - 3 miles away." at bounding box center [837, 388] width 28 height 33
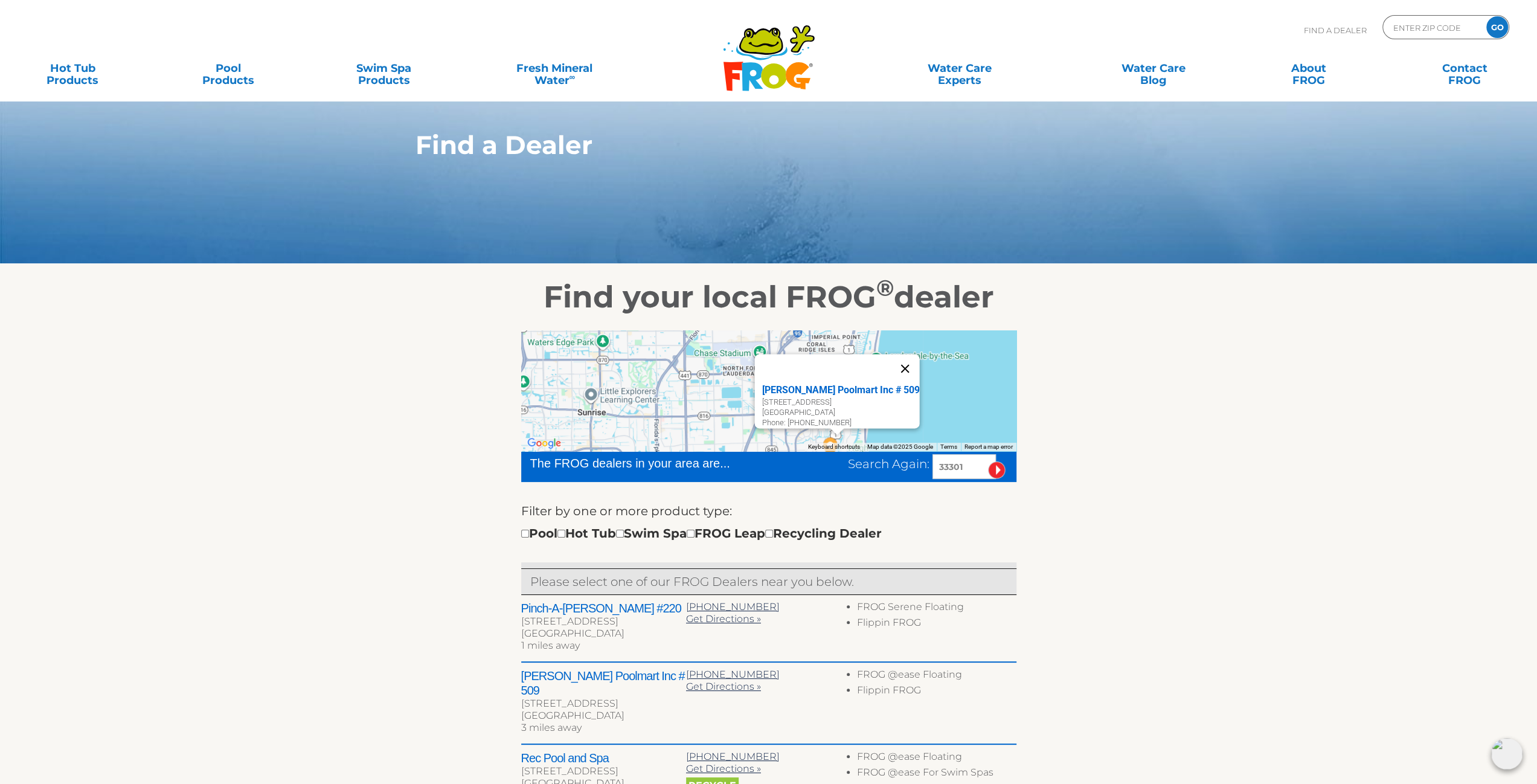
click at [910, 370] on button "Close" at bounding box center [904, 368] width 29 height 29
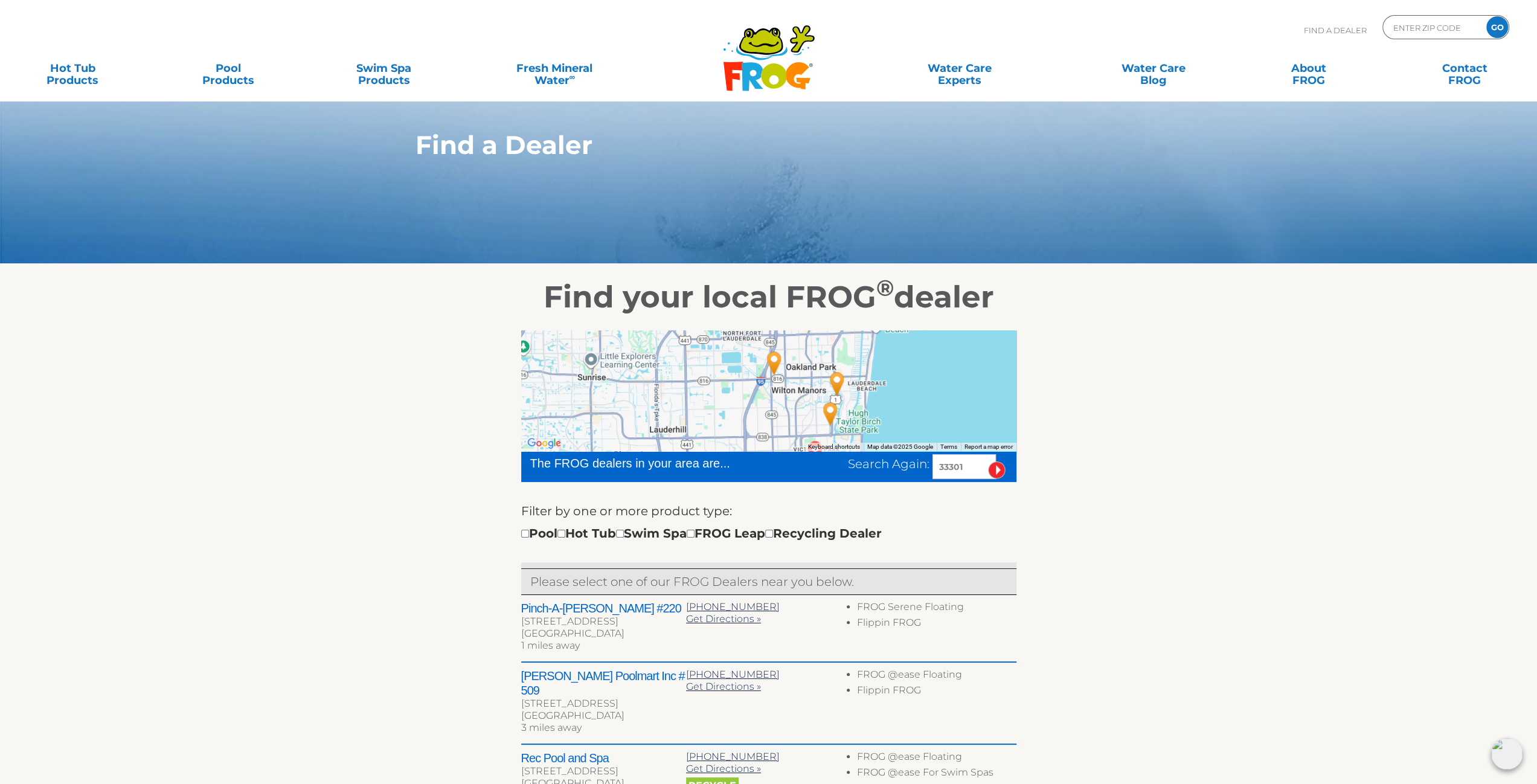
drag, startPoint x: 868, startPoint y: 406, endPoint x: 869, endPoint y: 367, distance: 39.0
click at [869, 367] on div at bounding box center [768, 390] width 495 height 120
click at [831, 403] on img "Pinch-A-Penny #220 - 1 miles away." at bounding box center [831, 404] width 28 height 33
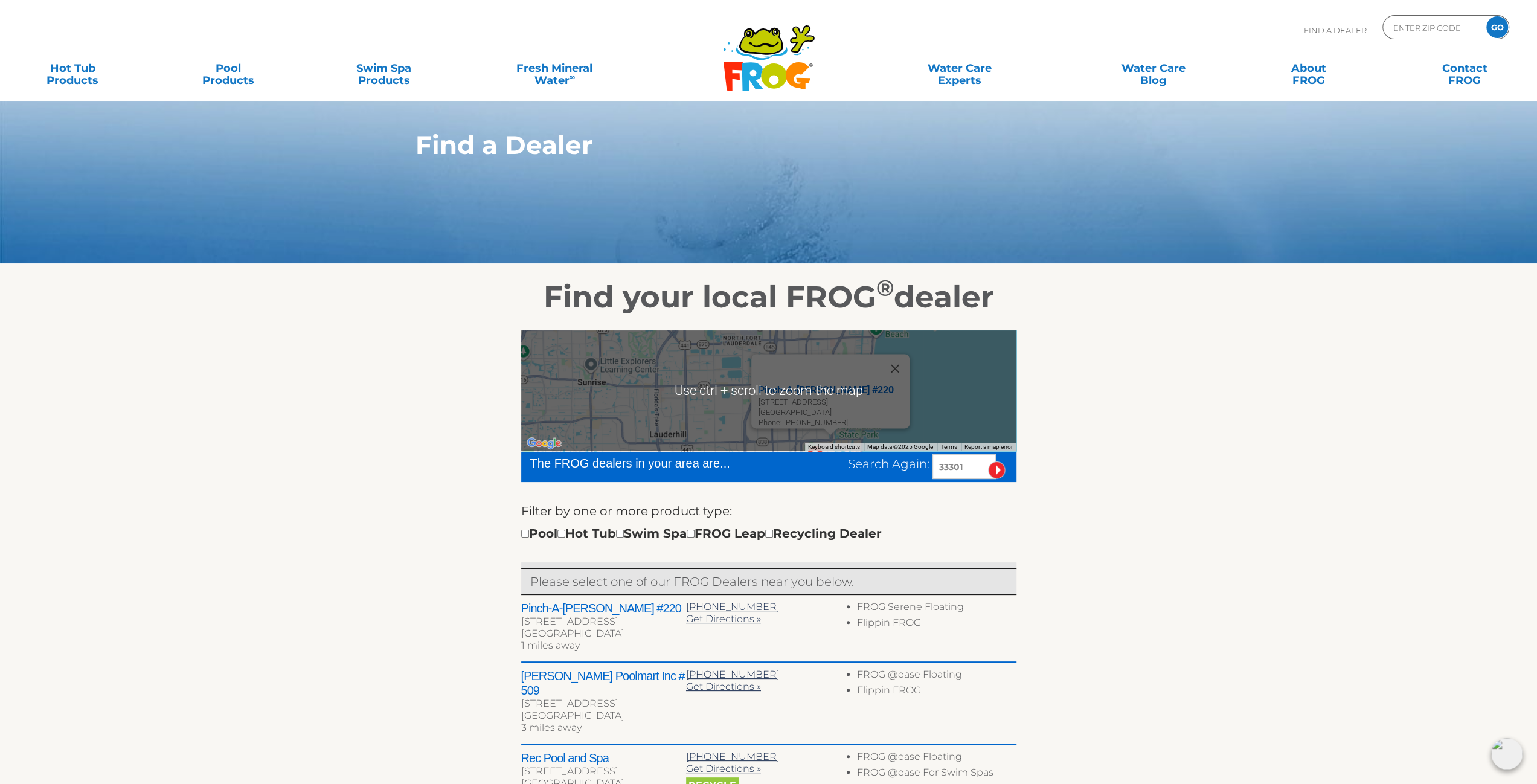
scroll to position [61, 0]
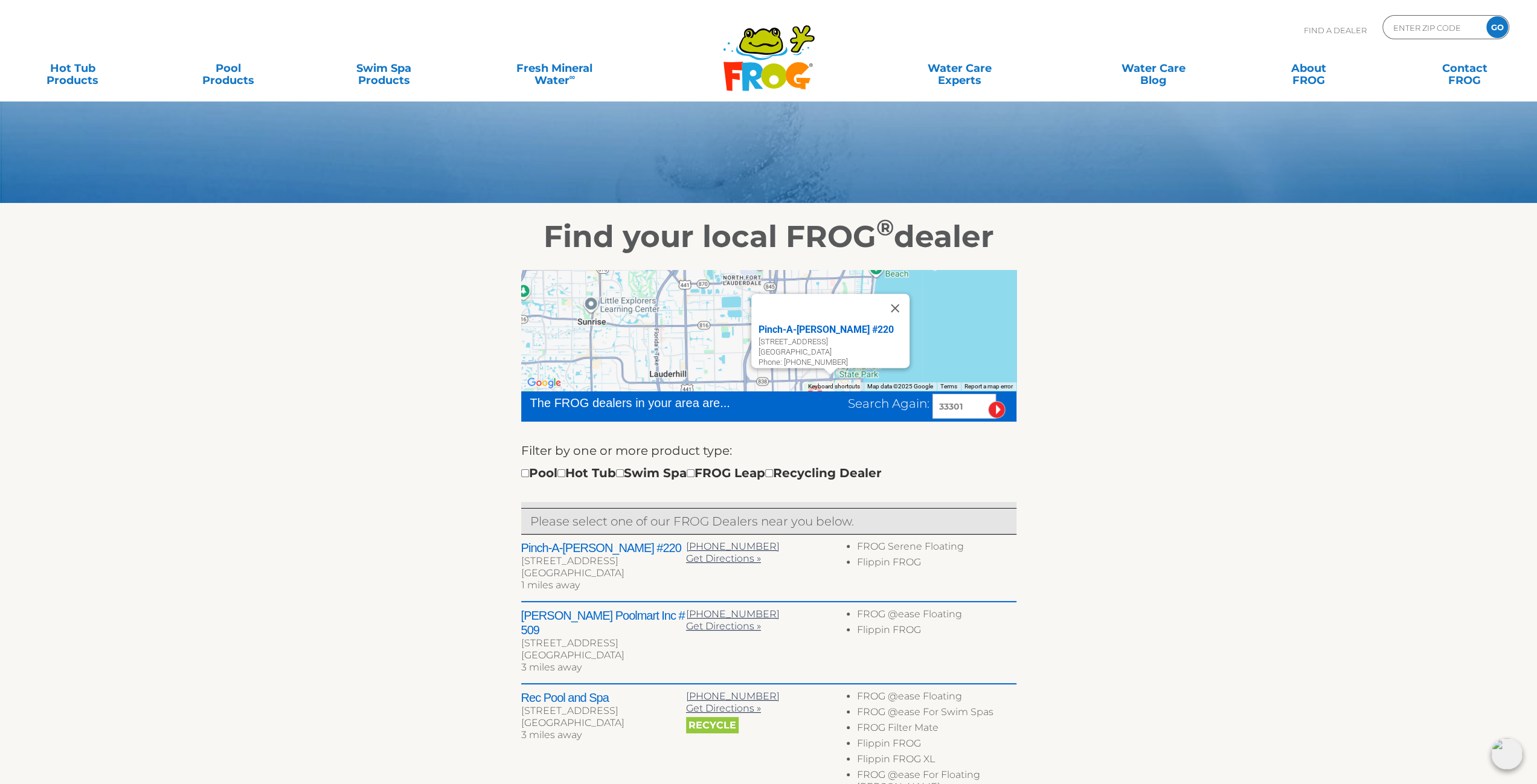
click at [1511, 751] on img at bounding box center [1507, 754] width 31 height 31
